Goal: Task Accomplishment & Management: Complete application form

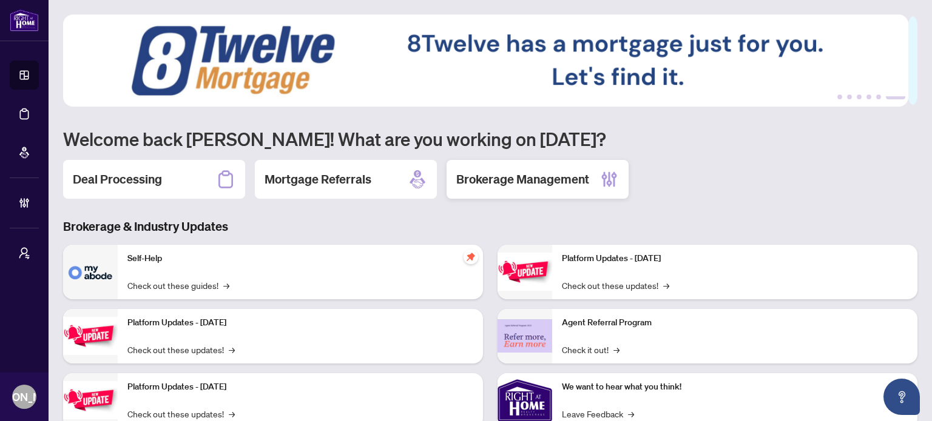
click at [482, 181] on h2 "Brokerage Management" at bounding box center [522, 179] width 133 height 17
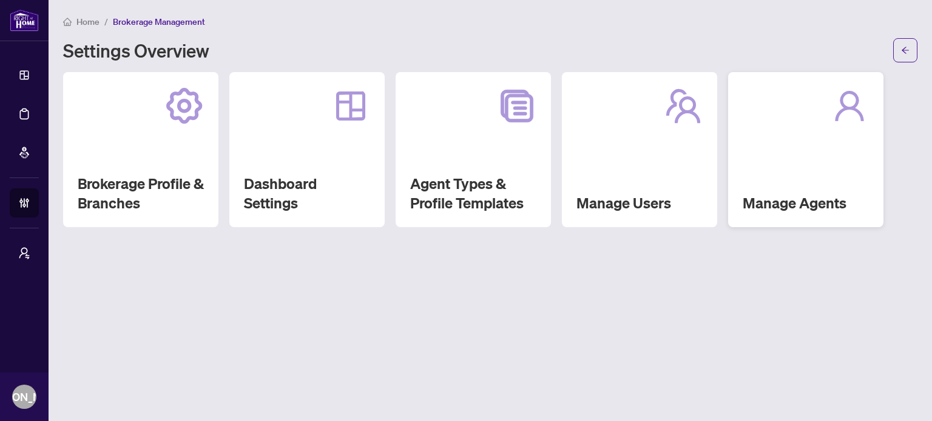
click at [799, 163] on div "Manage Agents" at bounding box center [805, 149] width 155 height 155
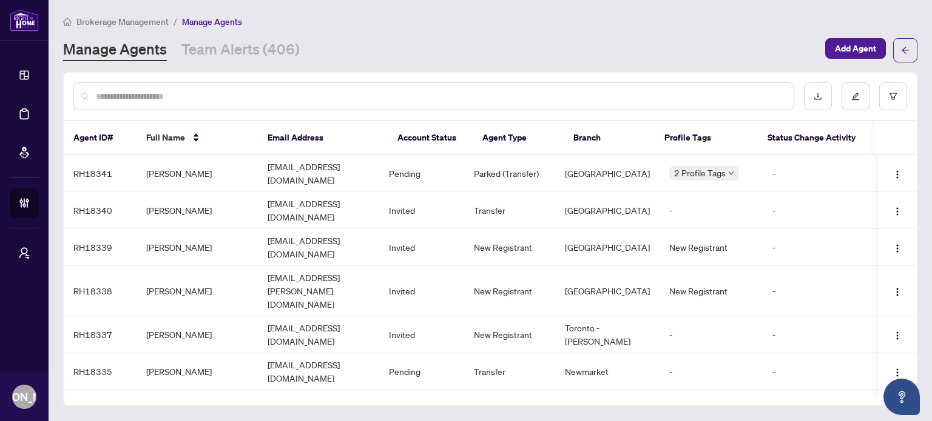
click at [424, 101] on input "text" at bounding box center [440, 96] width 688 height 13
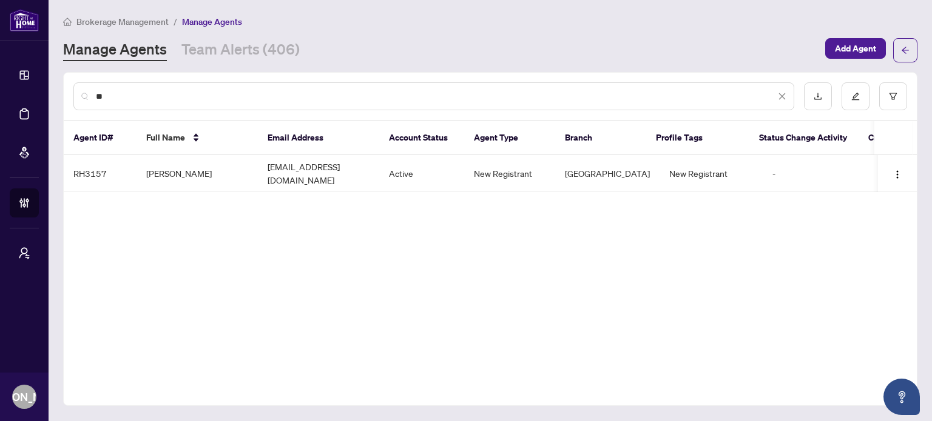
type input "*"
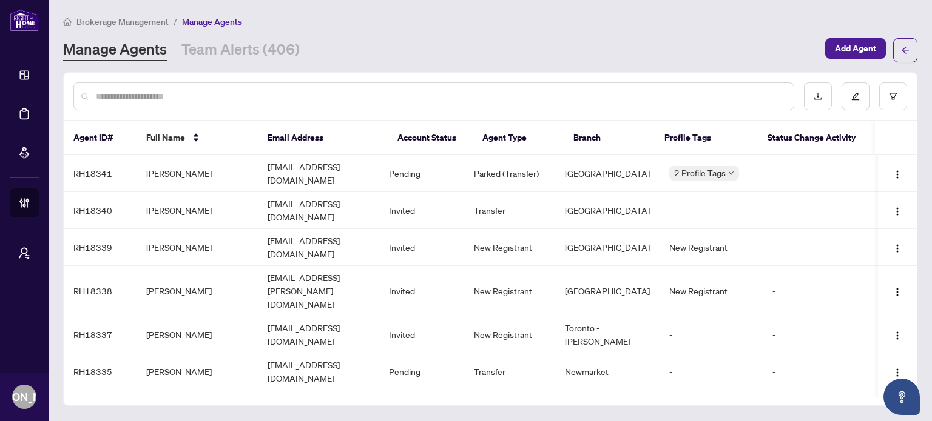
click at [672, 29] on div "Brokerage Management / Manage Agents Manage Agents Team Alerts (406) Add Agent" at bounding box center [490, 39] width 854 height 48
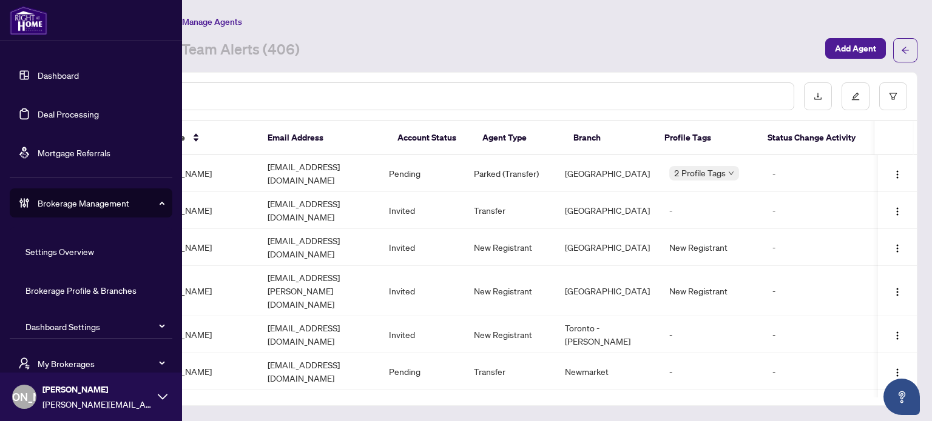
click at [38, 76] on link "Dashboard" at bounding box center [58, 75] width 41 height 11
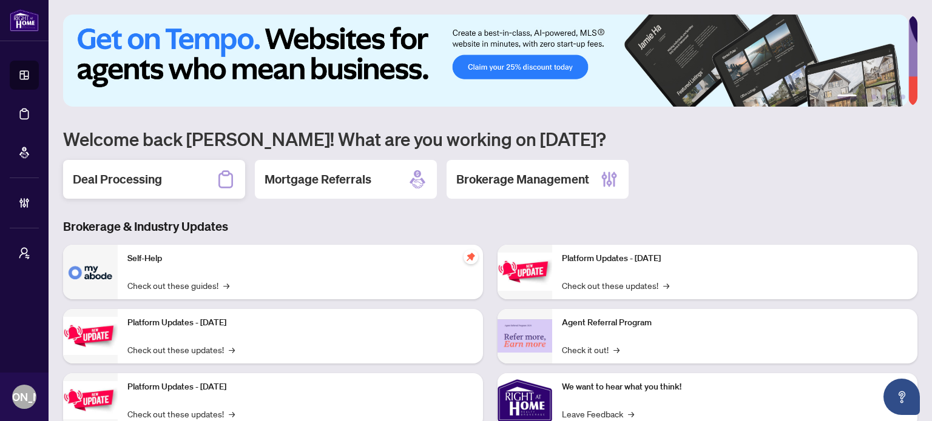
click at [209, 196] on div "Deal Processing" at bounding box center [154, 179] width 182 height 39
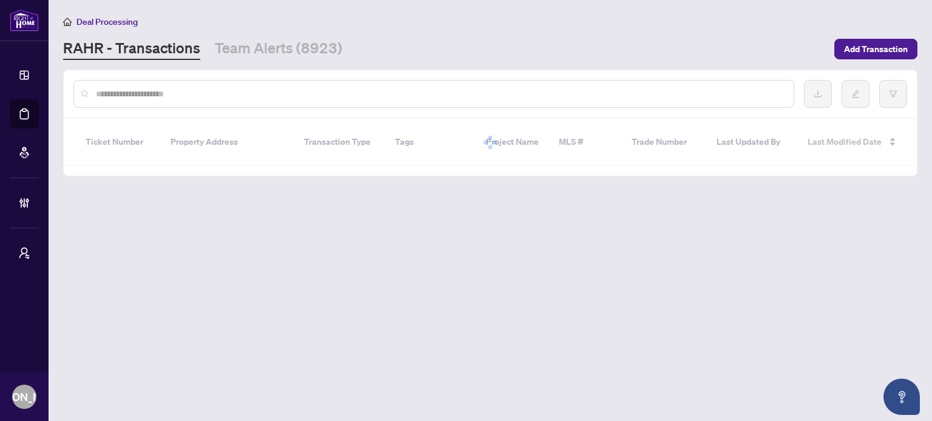
click at [388, 92] on input "text" at bounding box center [440, 93] width 688 height 13
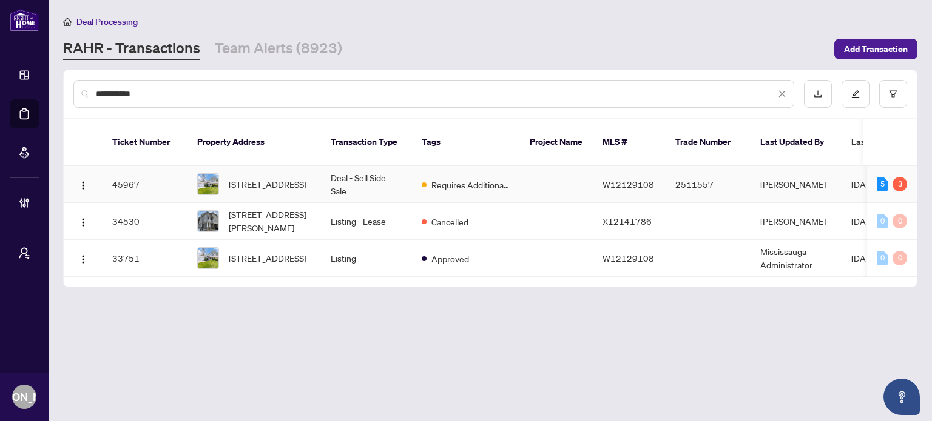
type input "**********"
click at [437, 177] on td "Requires Additional Docs" at bounding box center [466, 184] width 108 height 37
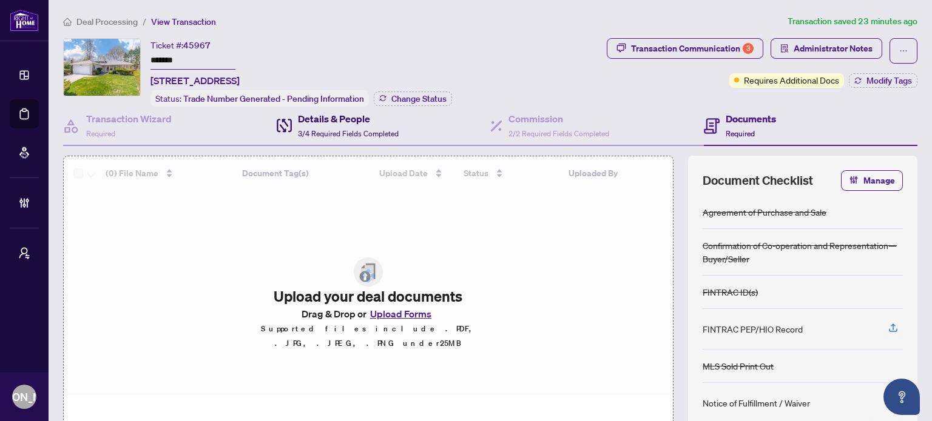
click at [368, 121] on h4 "Details & People" at bounding box center [348, 119] width 101 height 15
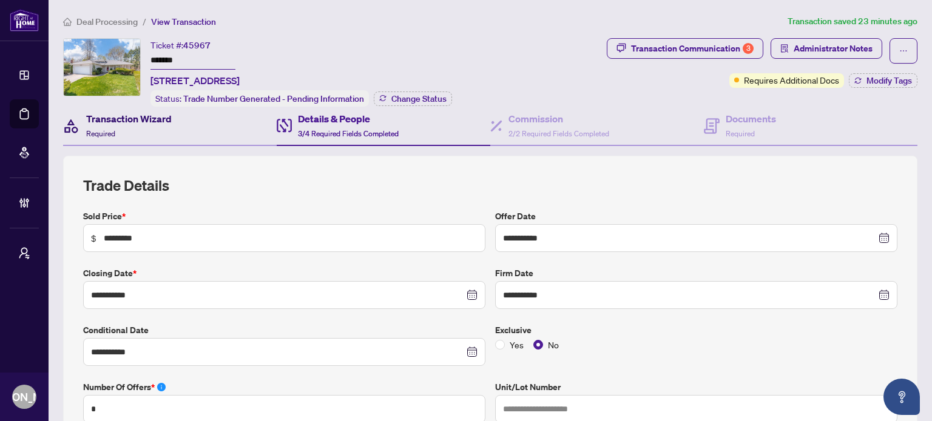
click at [166, 132] on div "Transaction Wizard Required" at bounding box center [129, 126] width 86 height 29
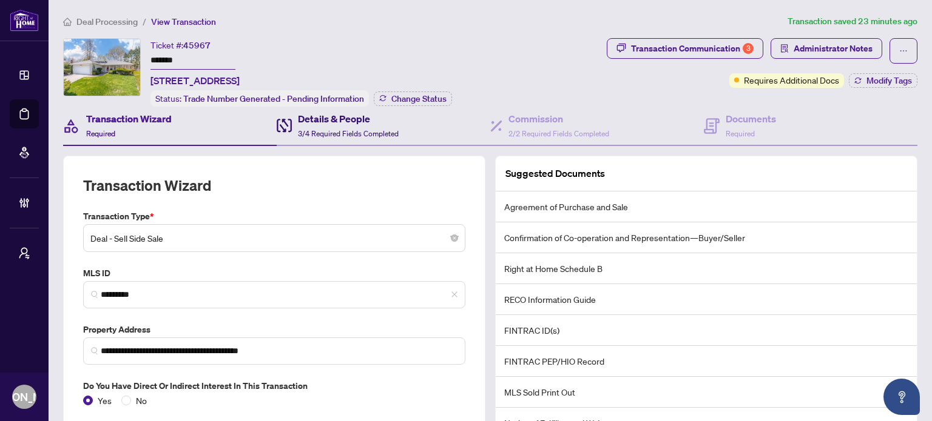
click at [395, 124] on div "Details & People 3/4 Required Fields Completed" at bounding box center [348, 126] width 101 height 29
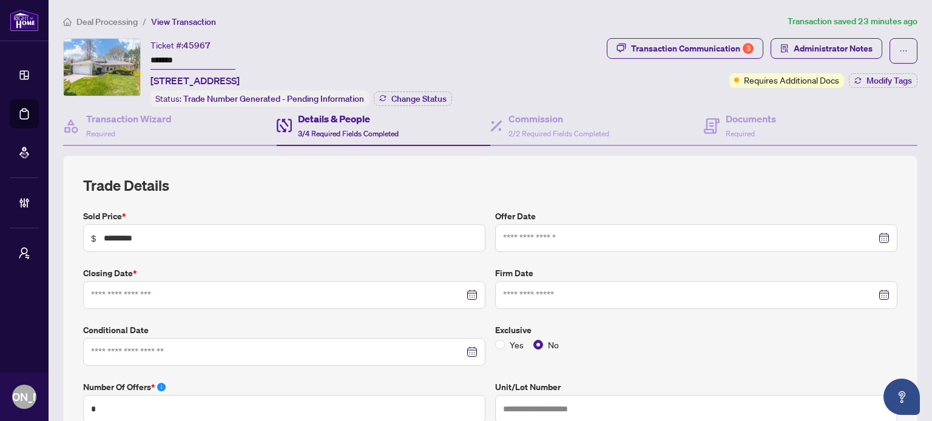
type input "**********"
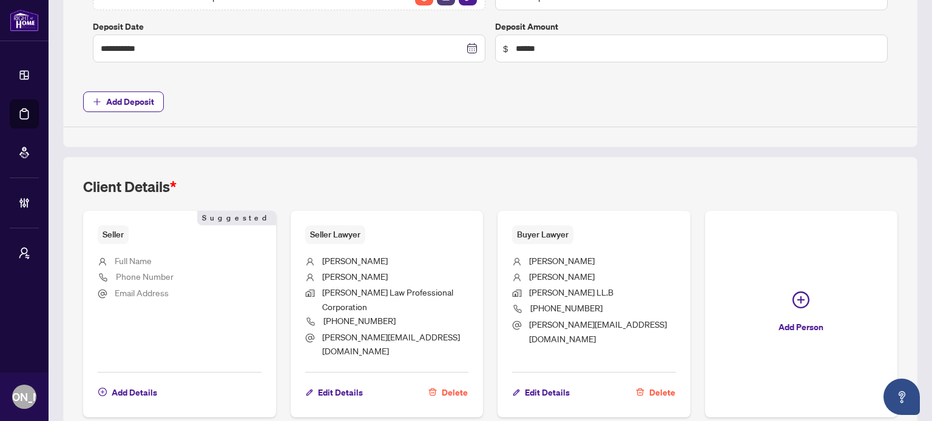
scroll to position [650, 0]
